Goal: Information Seeking & Learning: Find contact information

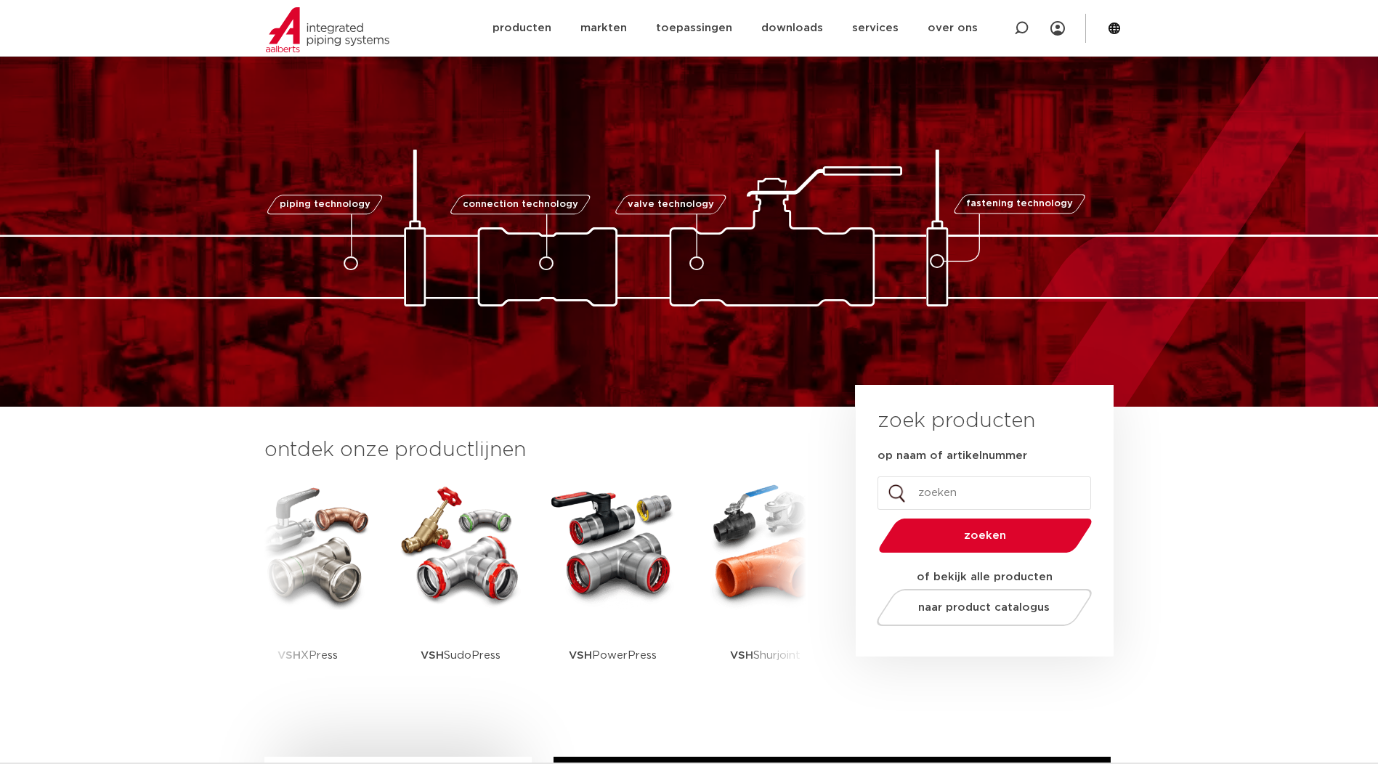
scroll to position [1993, 0]
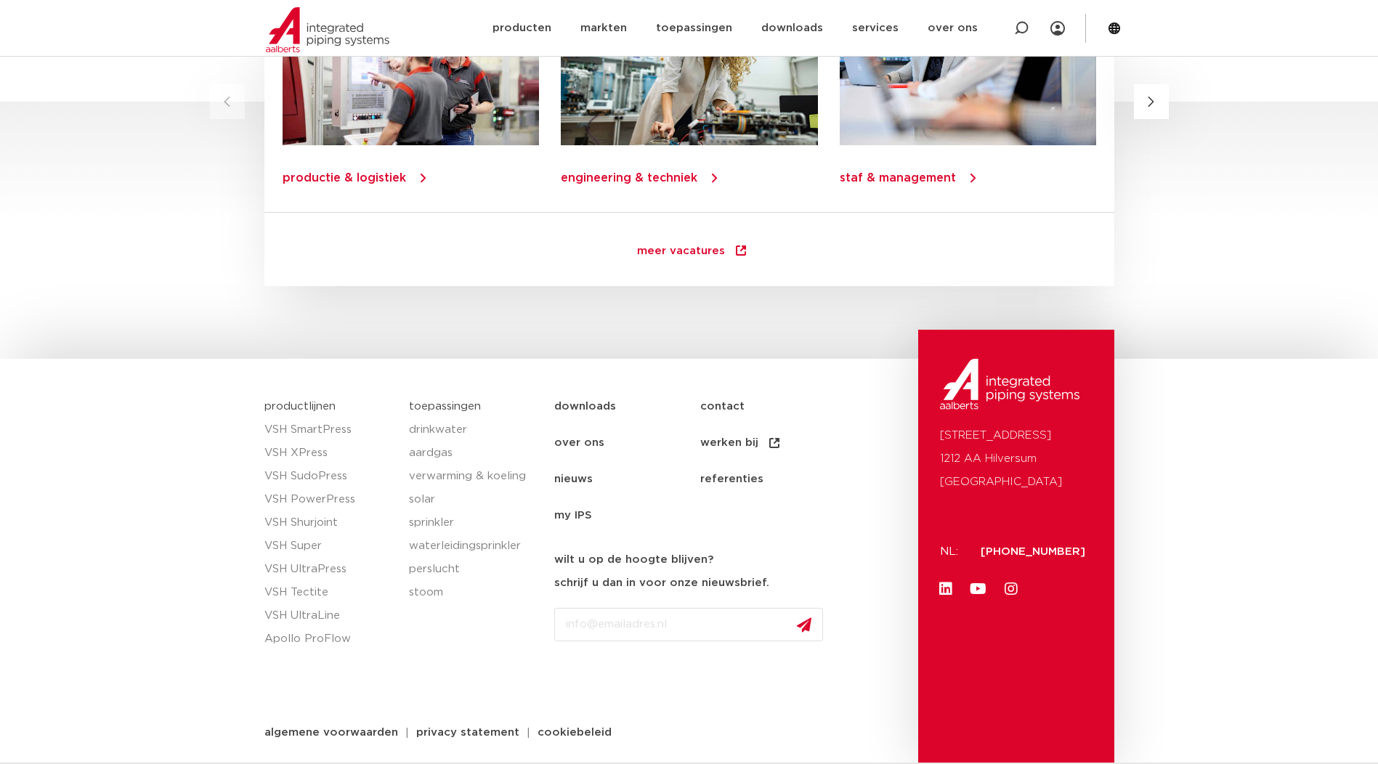
click at [720, 408] on link "contact" at bounding box center [773, 407] width 146 height 36
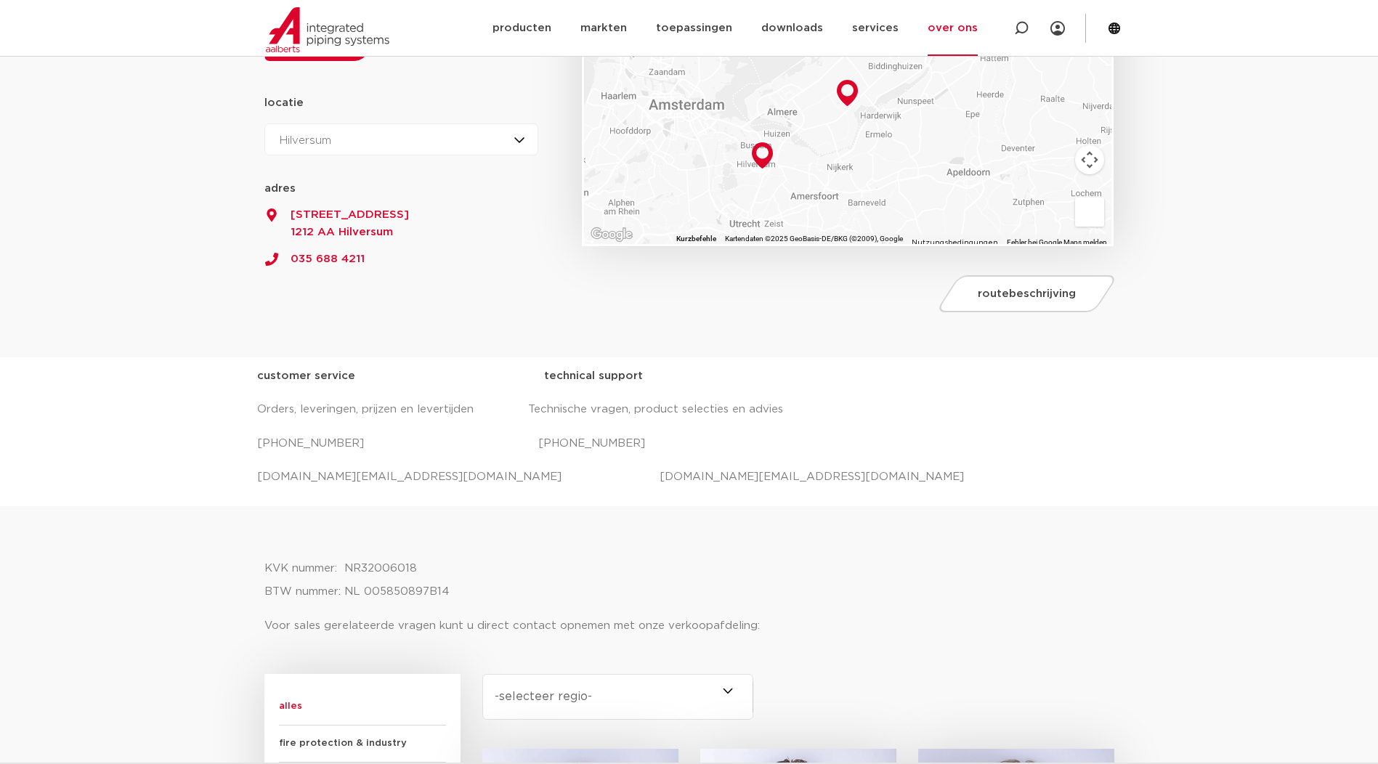
click at [520, 138] on div "Hilversum Hilversum Zeewolde" at bounding box center [401, 140] width 275 height 32
click at [325, 209] on li "Zeewolde" at bounding box center [311, 203] width 92 height 29
click at [456, 137] on div "Zeewolde Hilversum Zeewolde" at bounding box center [401, 140] width 275 height 32
click at [515, 208] on span "Productieweg 9" at bounding box center [401, 214] width 275 height 17
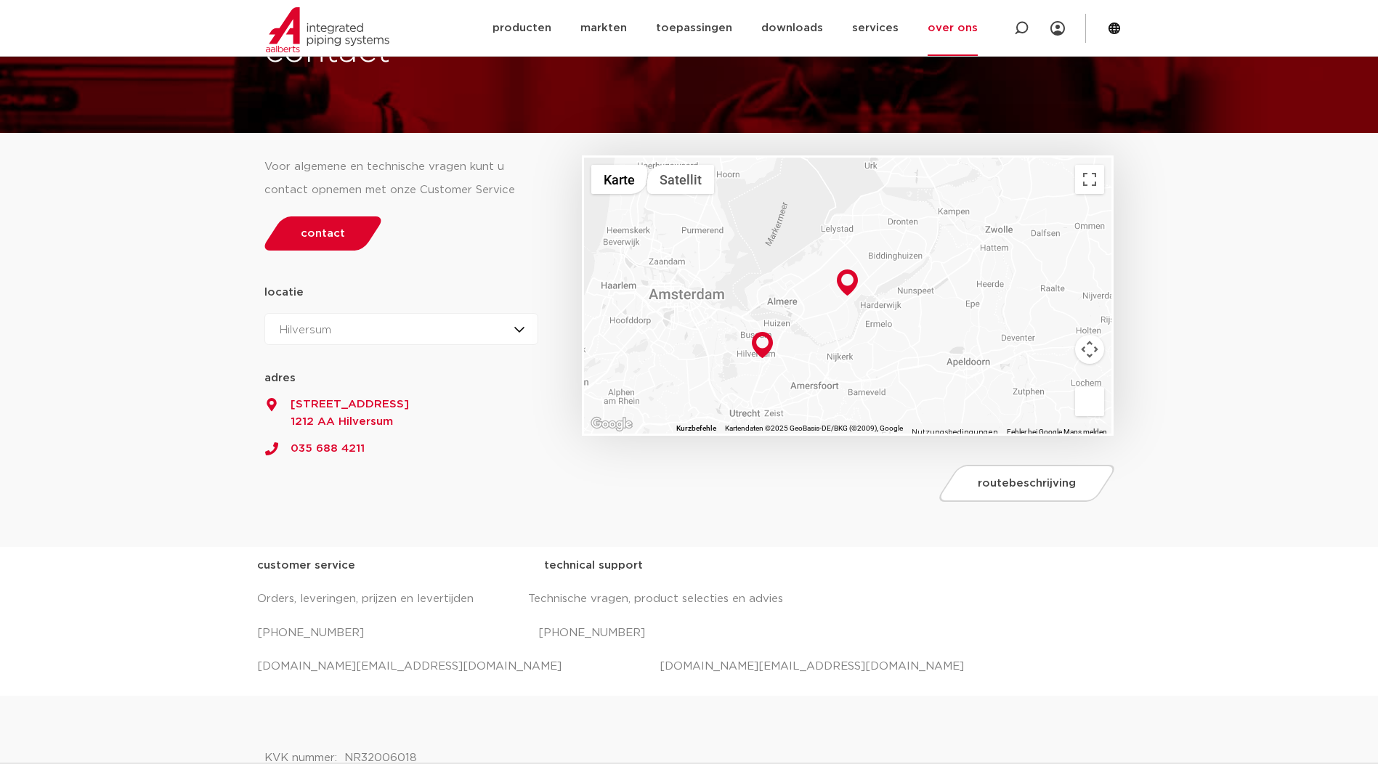
scroll to position [145, 0]
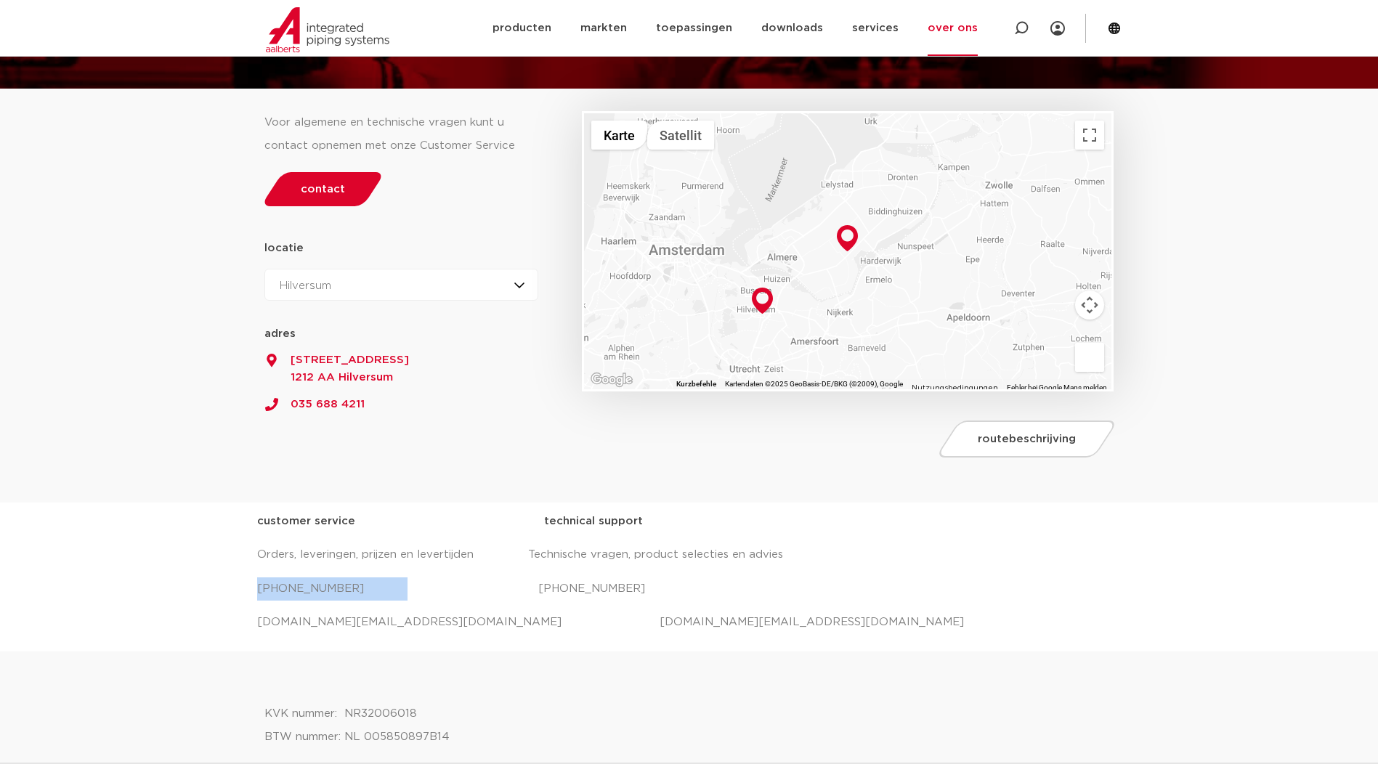
drag, startPoint x: 284, startPoint y: 582, endPoint x: 222, endPoint y: 580, distance: 62.5
click at [222, 580] on div "customer service technical support Orders, leveringen, prijzen en levertijden T…" at bounding box center [689, 577] width 1378 height 149
click at [1112, 512] on p "customer service technical support" at bounding box center [689, 521] width 865 height 23
